Goal: Information Seeking & Learning: Find contact information

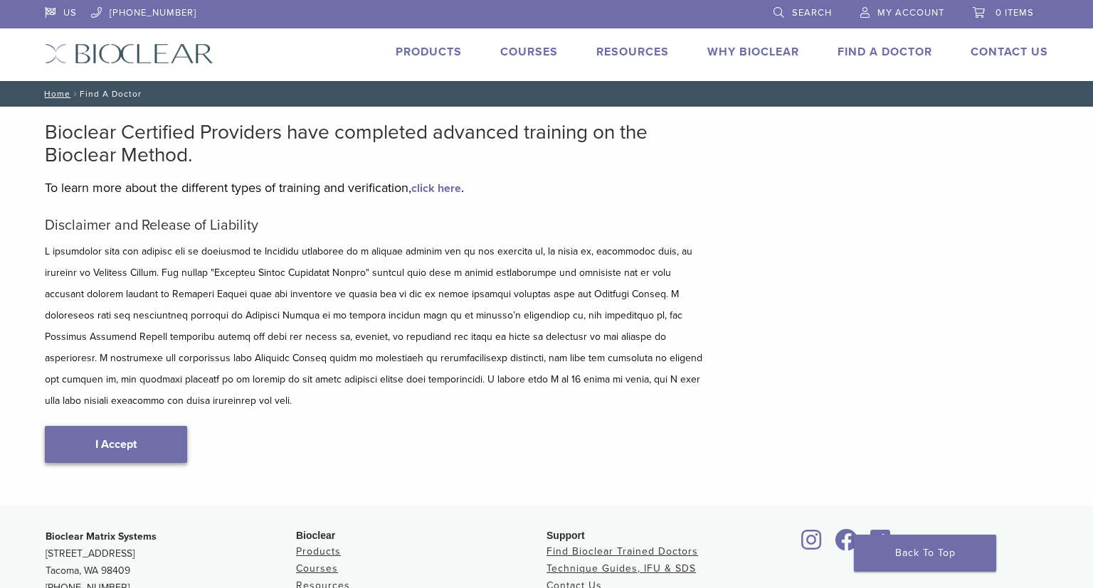
click at [104, 426] on link "I Accept" at bounding box center [116, 444] width 142 height 37
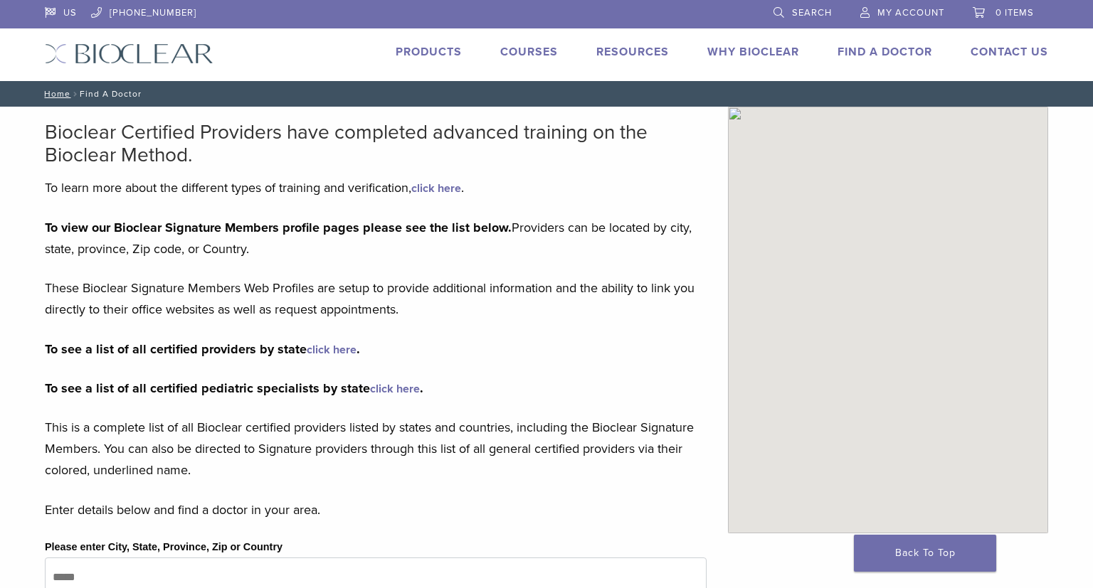
type input "*****"
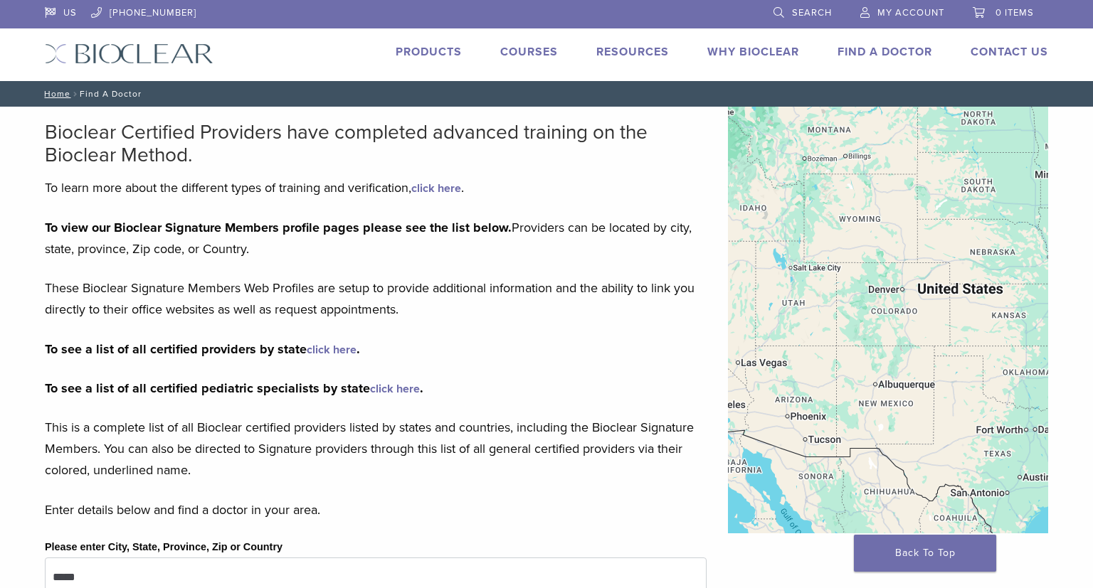
click at [326, 354] on link "click here" at bounding box center [332, 350] width 50 height 14
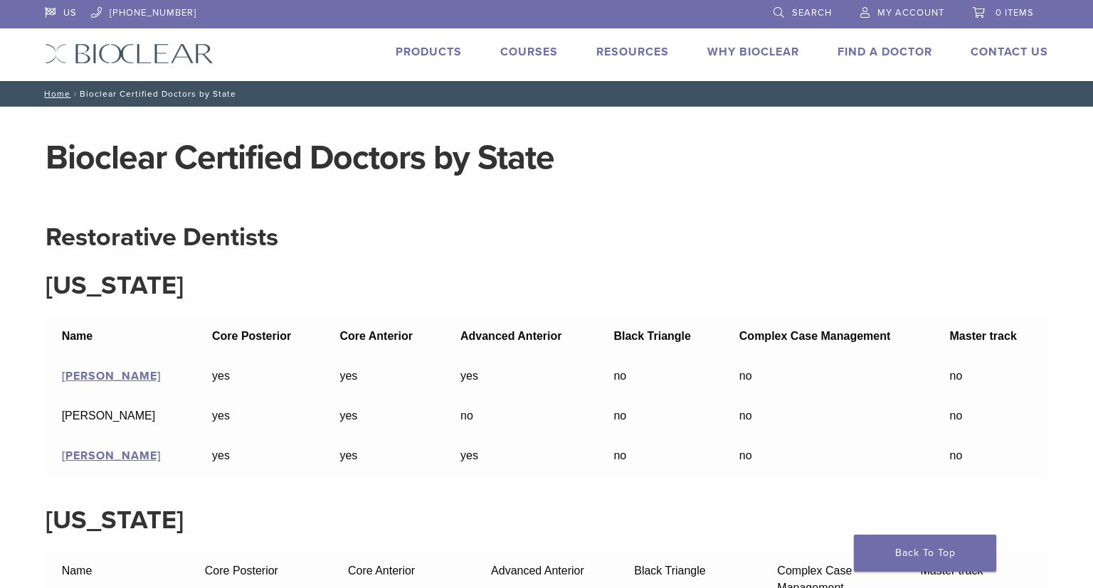
click at [947, 209] on header "Bioclear Certified Doctors by State" at bounding box center [546, 158] width 1025 height 102
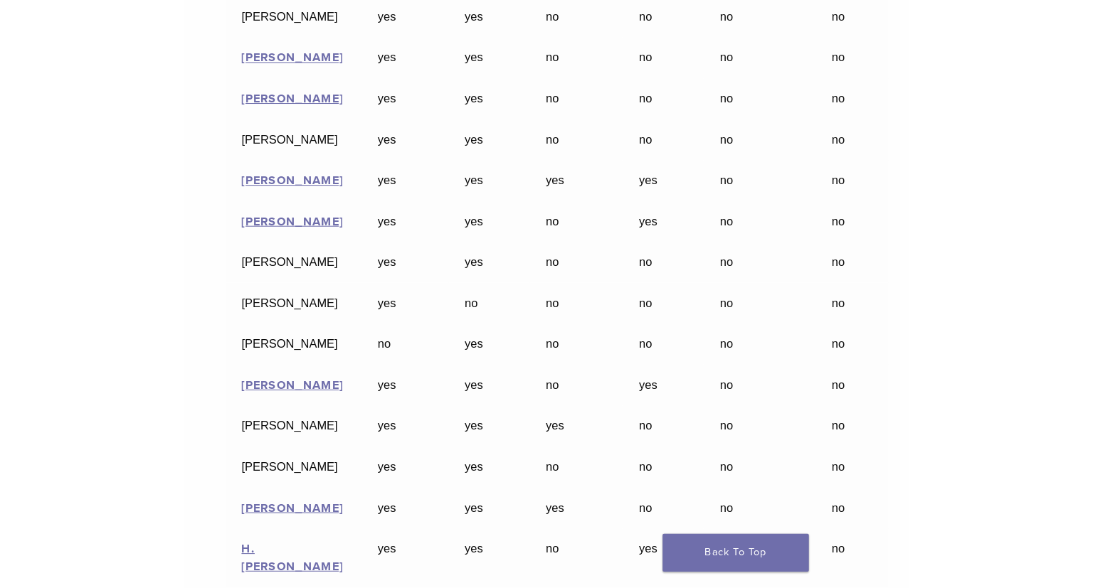
scroll to position [10575, 0]
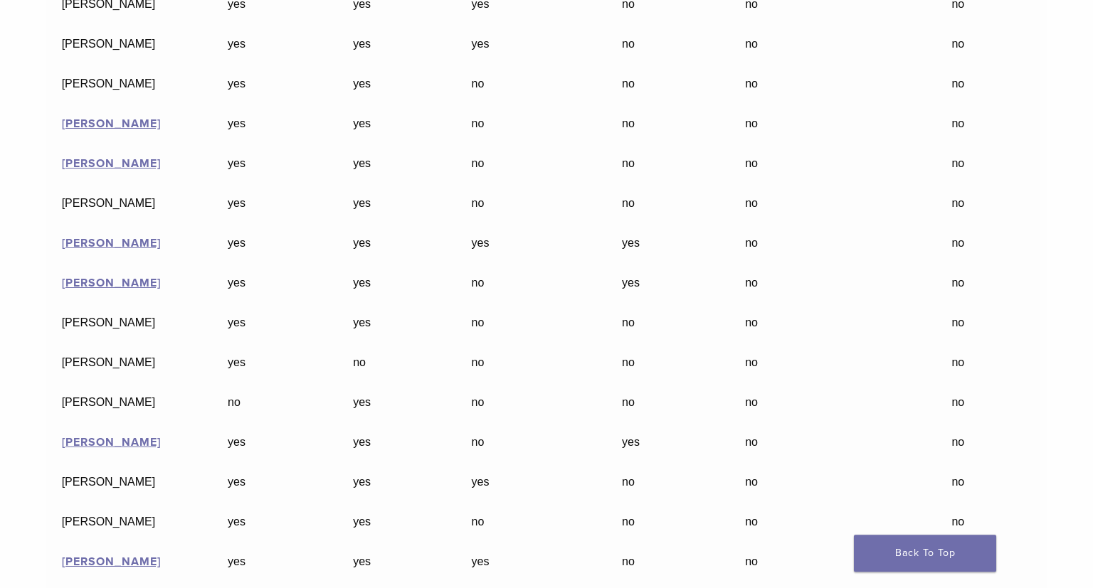
scroll to position [7757, 0]
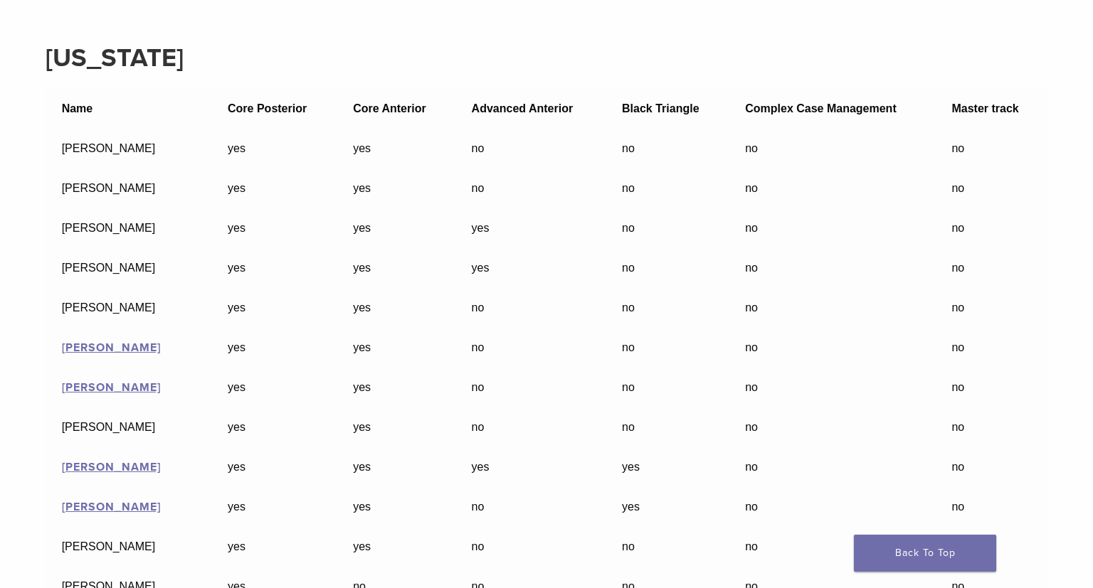
scroll to position [7544, 0]
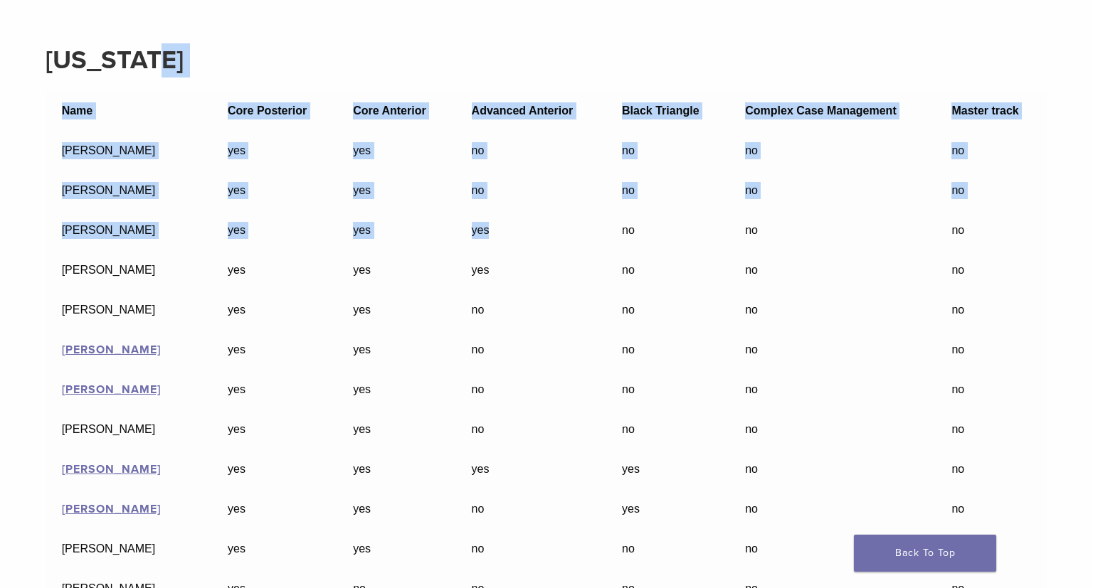
drag, startPoint x: 509, startPoint y: 245, endPoint x: 578, endPoint y: 1, distance: 254.1
click at [578, 91] on figure "Name Core Posterior Core Anterior Advanced Anterior Black Triangle Complex Case…" at bounding box center [547, 477] width 1002 height 773
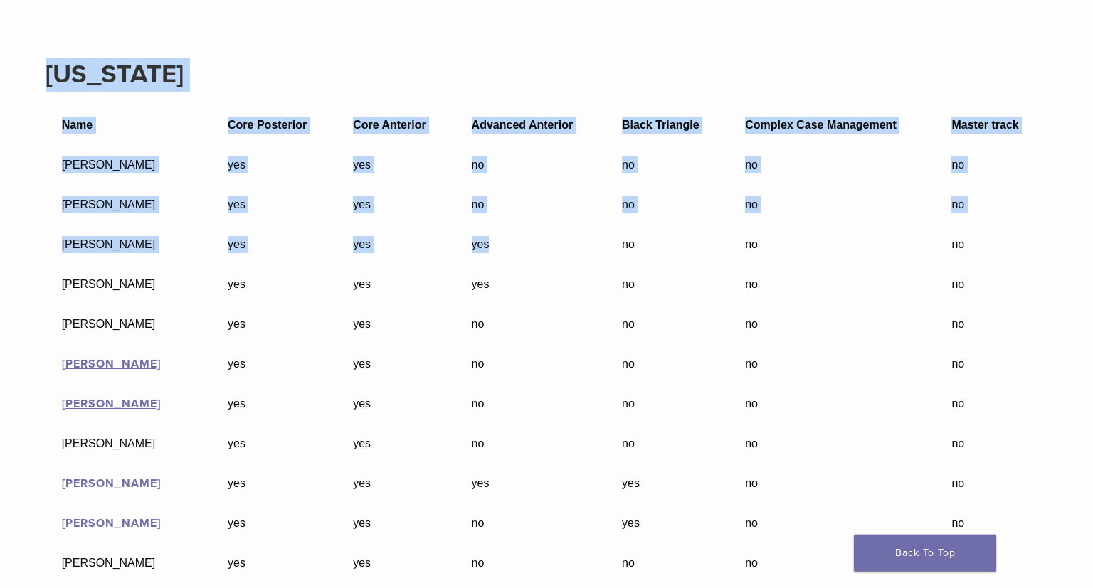
click at [91, 260] on td "Carmen Burke" at bounding box center [129, 245] width 166 height 40
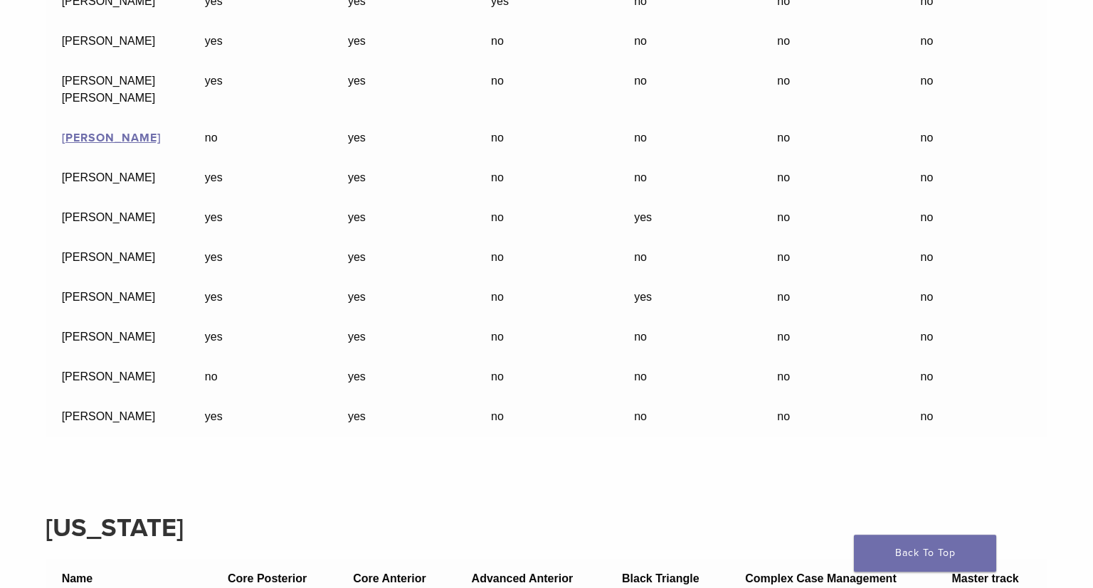
scroll to position [7069, 0]
